Goal: Information Seeking & Learning: Learn about a topic

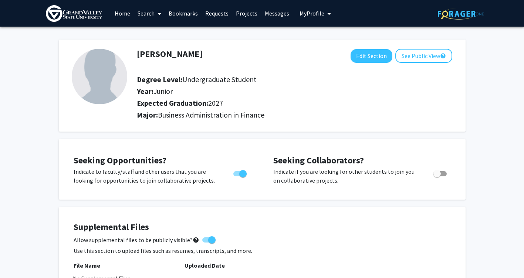
click at [155, 17] on span at bounding box center [158, 14] width 7 height 26
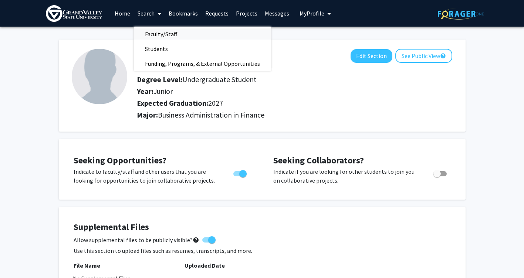
click at [161, 33] on span "Faculty/Staff" at bounding box center [161, 34] width 54 height 15
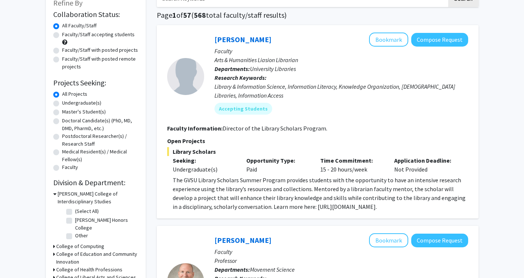
scroll to position [37, 0]
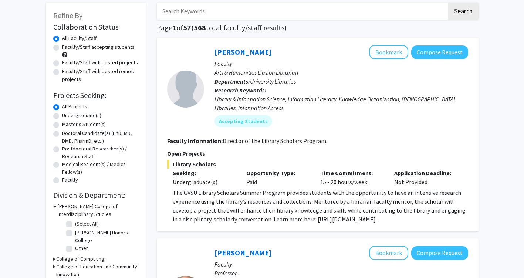
click at [62, 116] on label "Undergraduate(s)" at bounding box center [81, 116] width 39 height 8
click at [62, 116] on input "Undergraduate(s)" at bounding box center [64, 114] width 5 height 5
radio input "true"
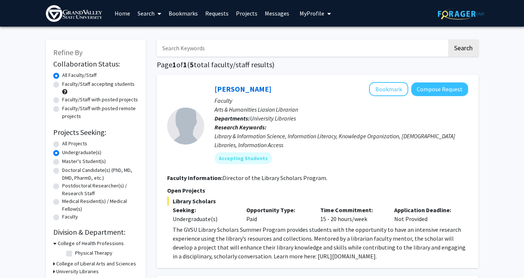
click at [62, 86] on label "Faculty/Staff accepting students" at bounding box center [98, 84] width 72 height 8
click at [62, 85] on input "Faculty/Staff accepting students" at bounding box center [64, 82] width 5 height 5
radio input "true"
click at [56, 104] on div "Faculty/Staff with posted projects" at bounding box center [95, 100] width 85 height 9
click at [62, 100] on label "Faculty/Staff with posted projects" at bounding box center [100, 100] width 76 height 8
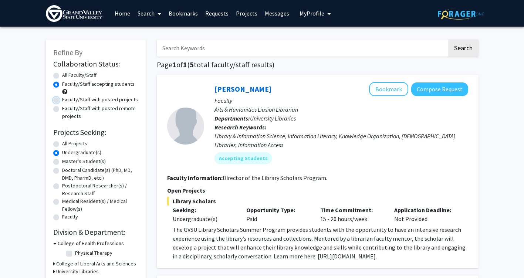
click at [62, 100] on input "Faculty/Staff with posted projects" at bounding box center [64, 98] width 5 height 5
radio input "true"
click at [62, 84] on label "Faculty/Staff accepting students" at bounding box center [98, 84] width 72 height 8
click at [62, 84] on input "Faculty/Staff accepting students" at bounding box center [64, 82] width 5 height 5
radio input "true"
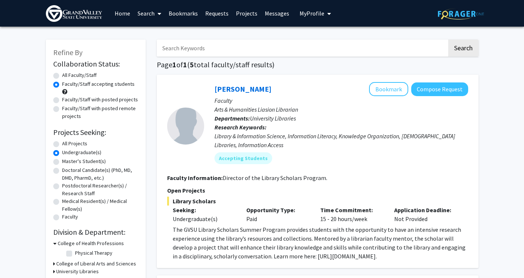
click at [62, 77] on label "All Faculty/Staff" at bounding box center [79, 75] width 34 height 8
click at [62, 76] on input "All Faculty/Staff" at bounding box center [64, 73] width 5 height 5
radio input "true"
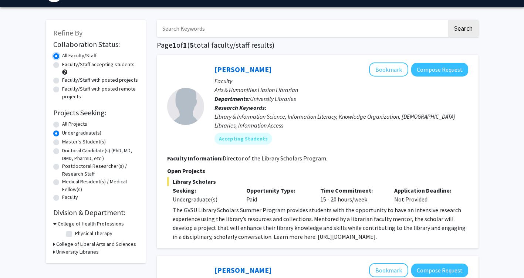
scroll to position [74, 0]
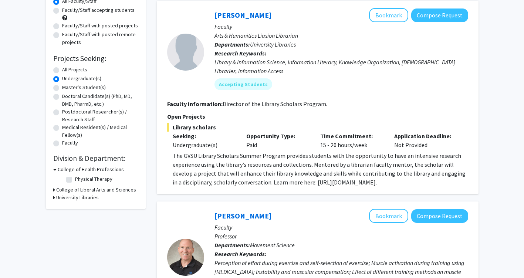
click at [55, 170] on icon at bounding box center [54, 170] width 3 height 8
click at [53, 176] on icon at bounding box center [54, 177] width 2 height 8
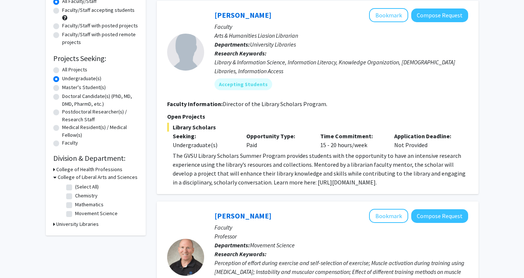
click at [53, 176] on icon at bounding box center [54, 177] width 3 height 8
click at [53, 183] on icon at bounding box center [54, 185] width 2 height 8
click at [53, 183] on icon at bounding box center [54, 185] width 3 height 8
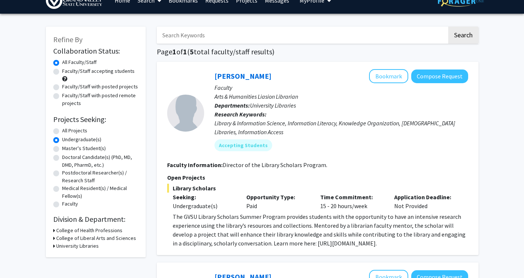
scroll to position [0, 0]
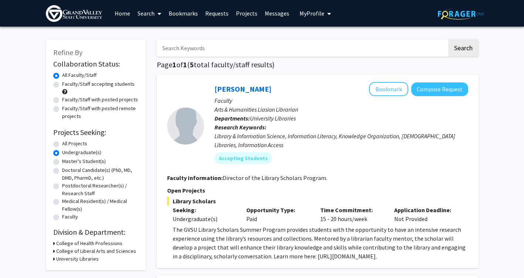
click at [62, 143] on label "All Projects" at bounding box center [74, 144] width 25 height 8
click at [62, 143] on input "All Projects" at bounding box center [64, 142] width 5 height 5
radio input "true"
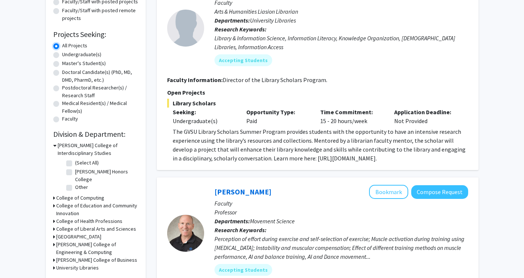
scroll to position [111, 0]
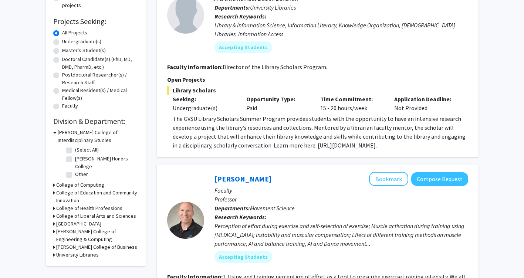
click at [54, 246] on icon at bounding box center [54, 247] width 2 height 8
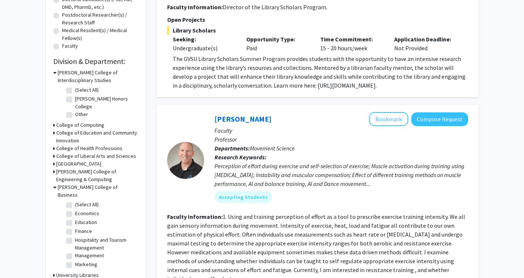
scroll to position [185, 0]
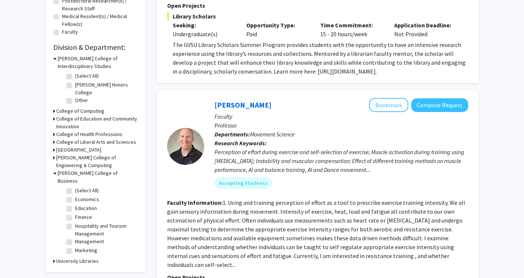
click at [75, 213] on label "Finance" at bounding box center [83, 217] width 17 height 8
click at [75, 213] on input "Finance" at bounding box center [77, 215] width 5 height 5
checkbox input "true"
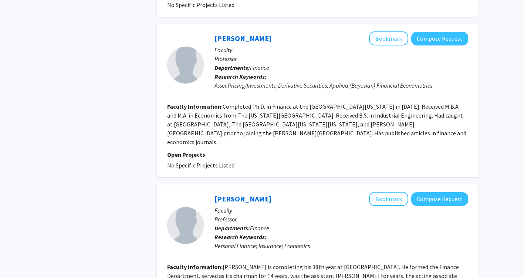
scroll to position [555, 0]
